Goal: Information Seeking & Learning: Learn about a topic

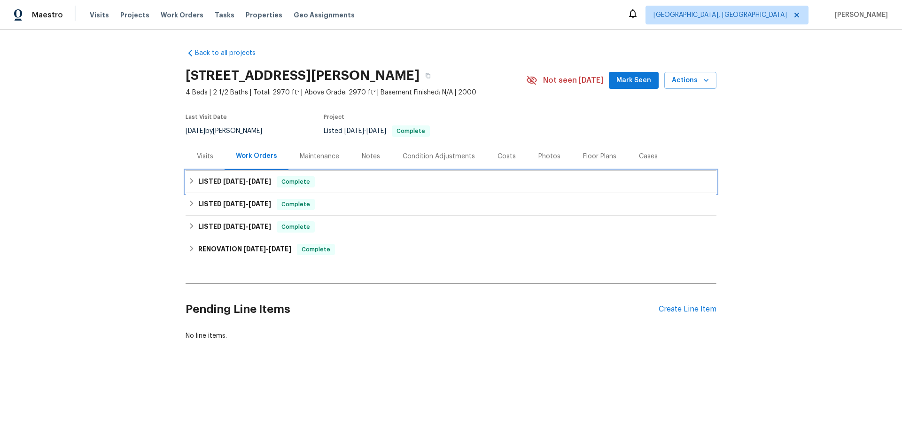
click at [259, 183] on span "[DATE]" at bounding box center [260, 181] width 23 height 7
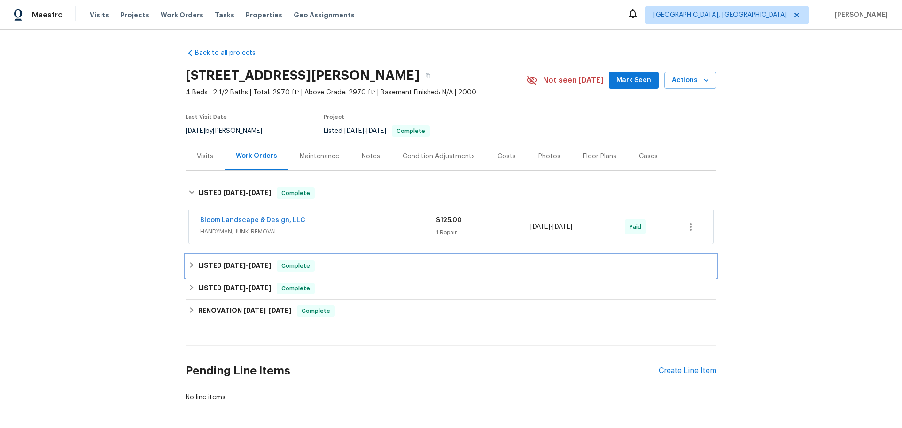
click at [258, 265] on span "[DATE]" at bounding box center [260, 265] width 23 height 7
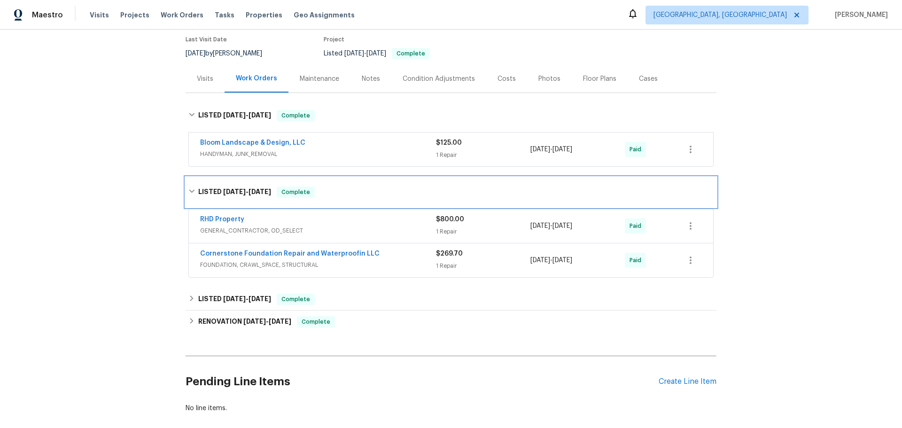
scroll to position [94, 0]
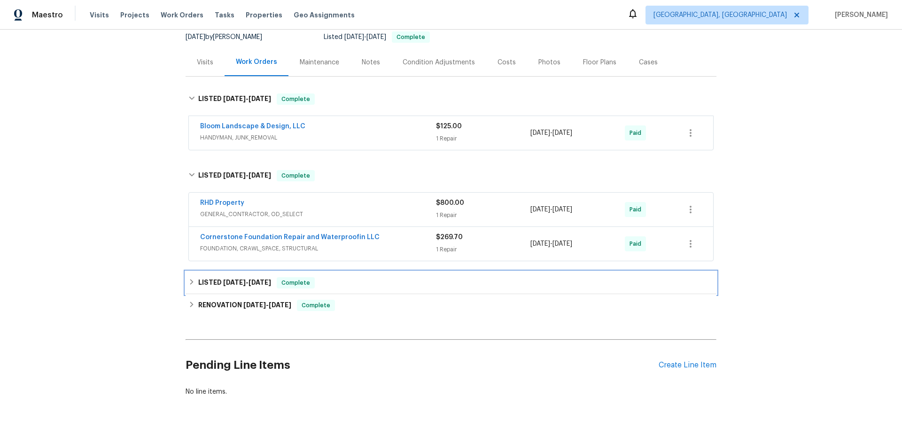
click at [258, 285] on span "[DATE]" at bounding box center [260, 282] width 23 height 7
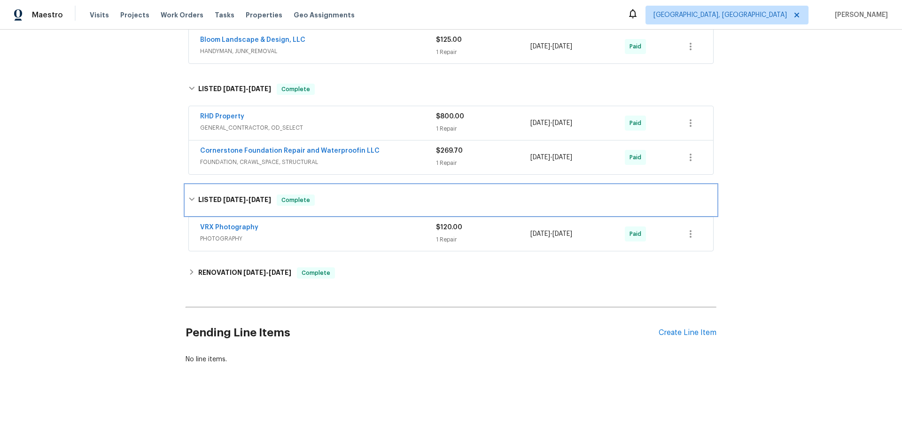
scroll to position [187, 0]
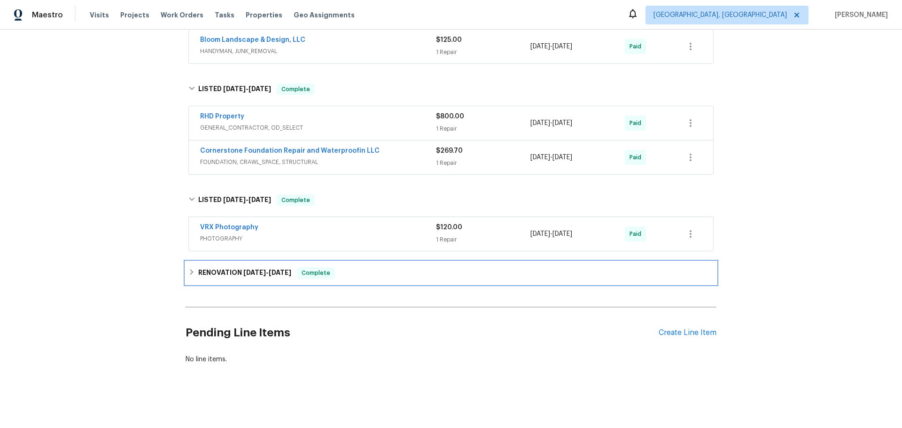
click at [266, 269] on span "[DATE] - [DATE]" at bounding box center [267, 272] width 48 height 7
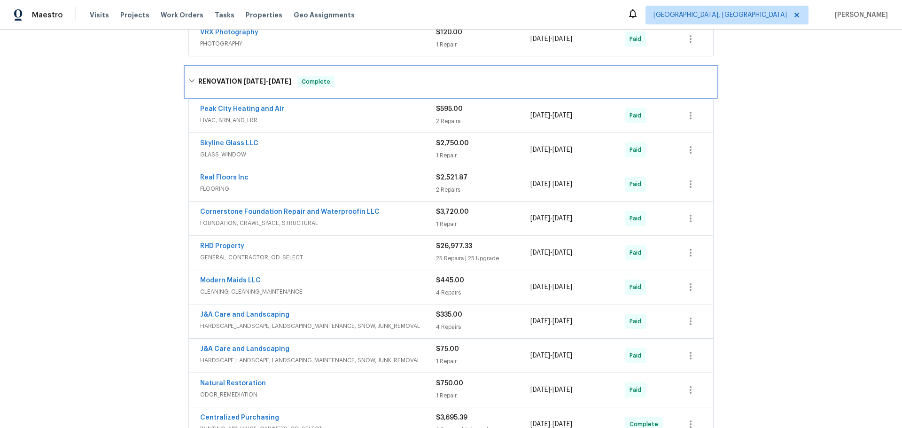
scroll to position [422, 0]
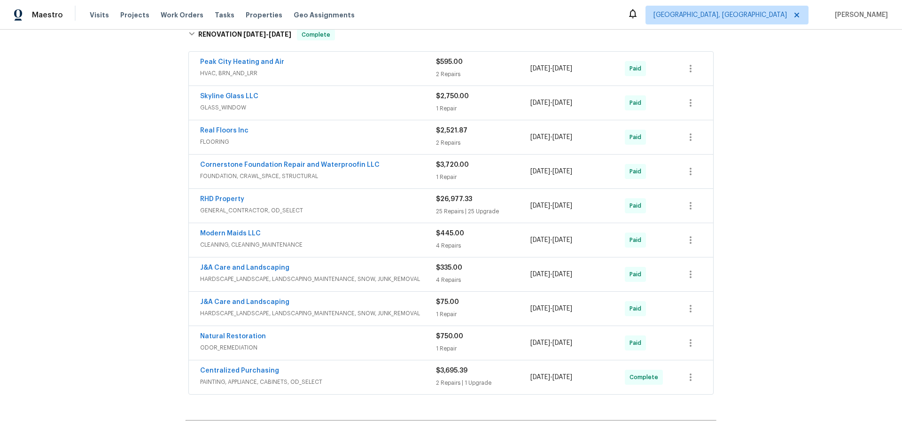
click at [380, 375] on div "Centralized Purchasing" at bounding box center [318, 371] width 236 height 11
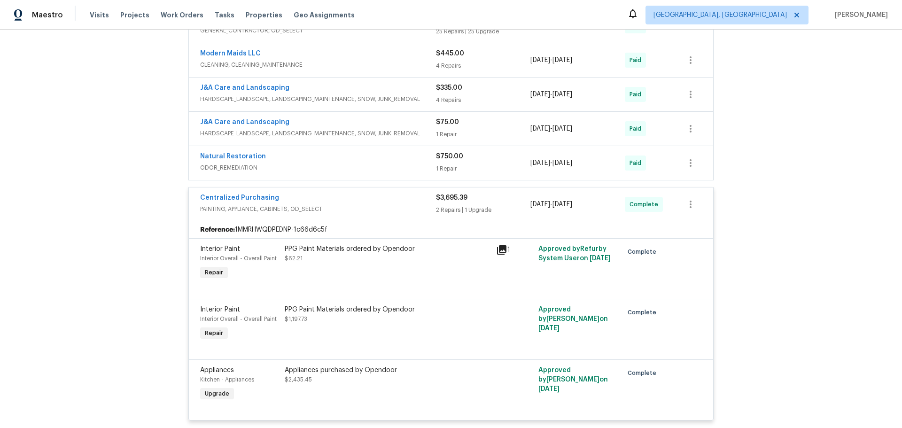
scroll to position [661, 0]
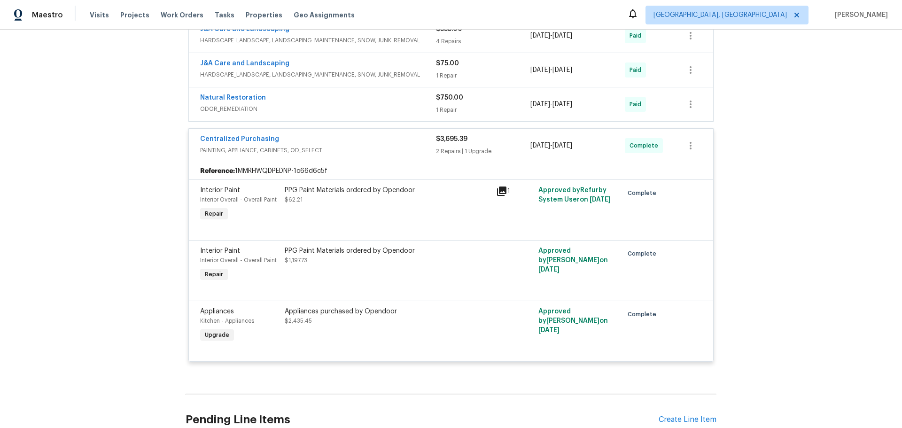
click at [500, 190] on icon at bounding box center [501, 191] width 9 height 9
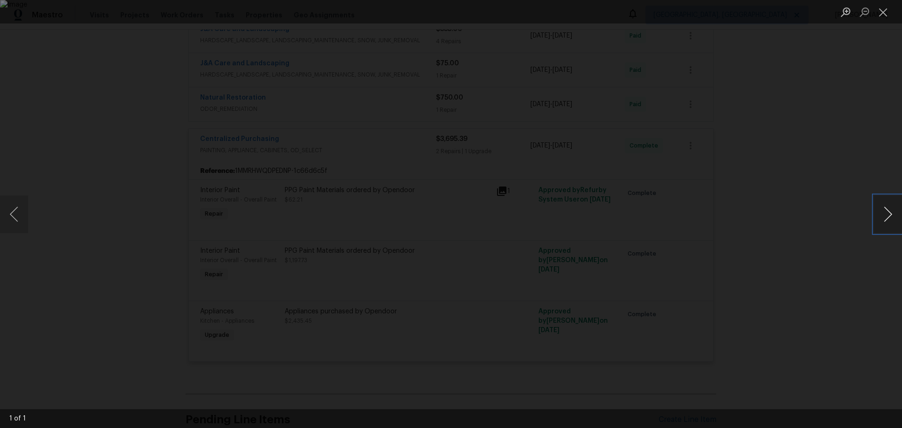
click at [894, 217] on button "Next image" at bounding box center [888, 214] width 28 height 38
click at [890, 219] on button "Next image" at bounding box center [888, 214] width 28 height 38
click at [16, 220] on button "Previous image" at bounding box center [14, 214] width 28 height 38
